Goal: Navigation & Orientation: Find specific page/section

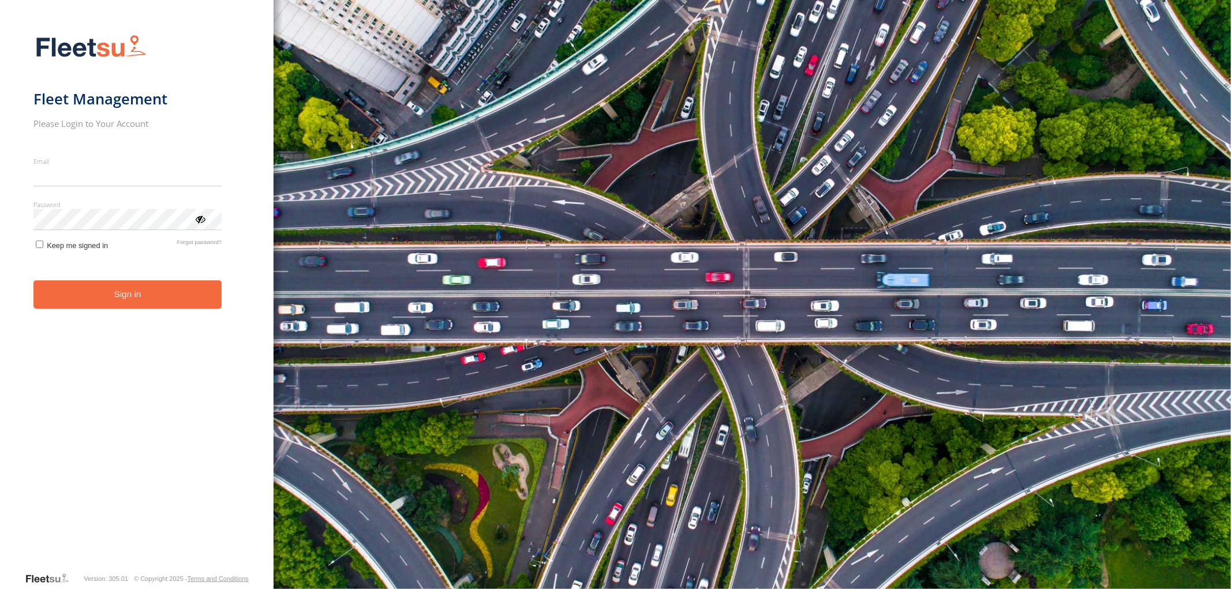
type input "**********"
click at [122, 301] on button "Sign in" at bounding box center [127, 294] width 189 height 28
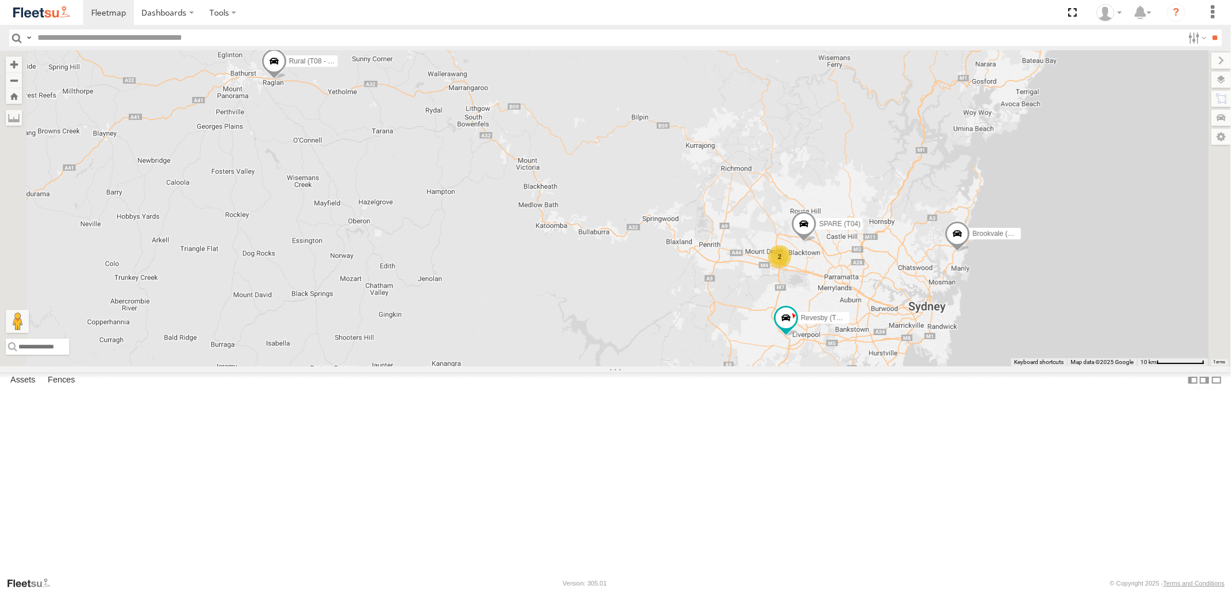
click at [0, 0] on div "Blacktown #2 (T05 - Tony) Revesby" at bounding box center [0, 0] width 0 height 0
